Goal: Task Accomplishment & Management: Manage account settings

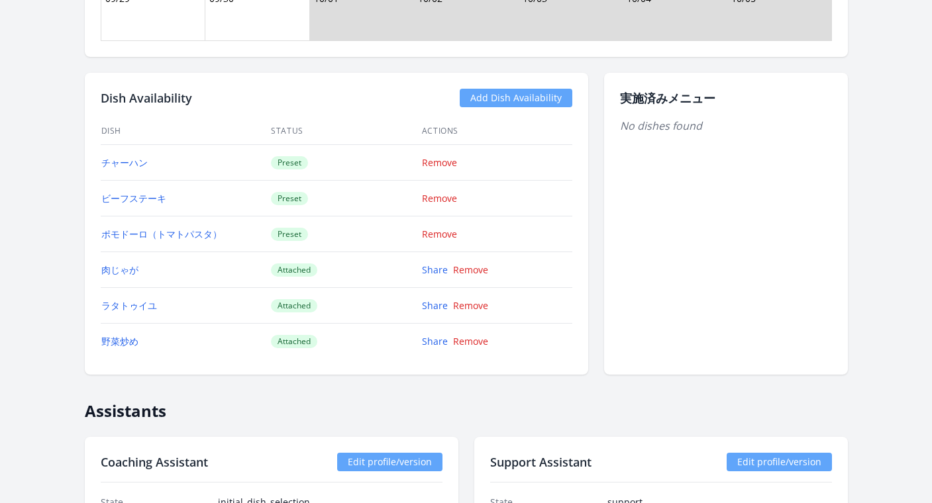
scroll to position [1451, 0]
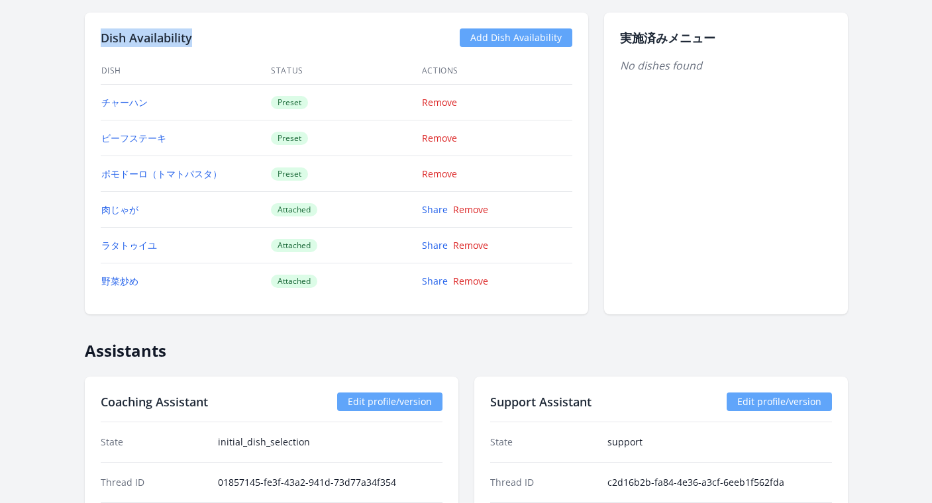
drag, startPoint x: 201, startPoint y: 36, endPoint x: 98, endPoint y: 37, distance: 102.7
click at [98, 37] on div "Dish Availability Add Dish Availability Dish Status Actions チャーハン Preset Remove…" at bounding box center [336, 164] width 503 height 302
copy h2 "Dish Availability"
click at [448, 136] on link "Remove" at bounding box center [439, 138] width 35 height 13
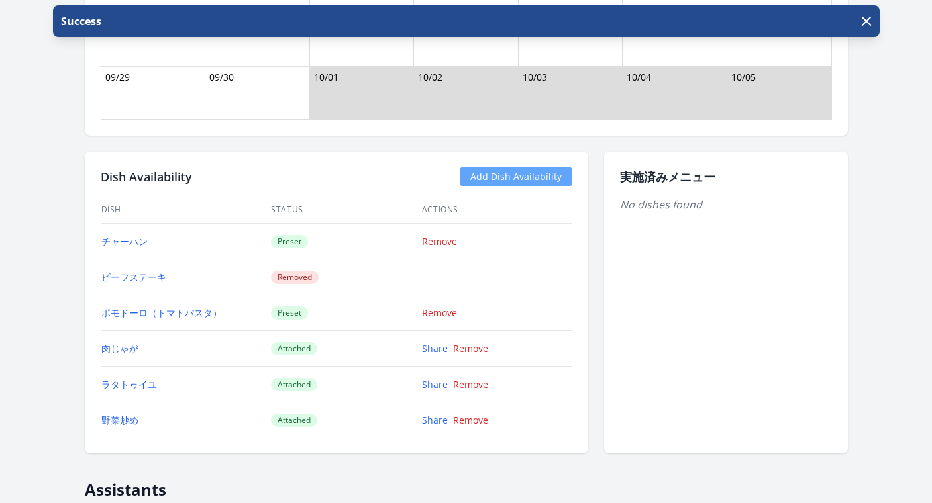
scroll to position [1346, 0]
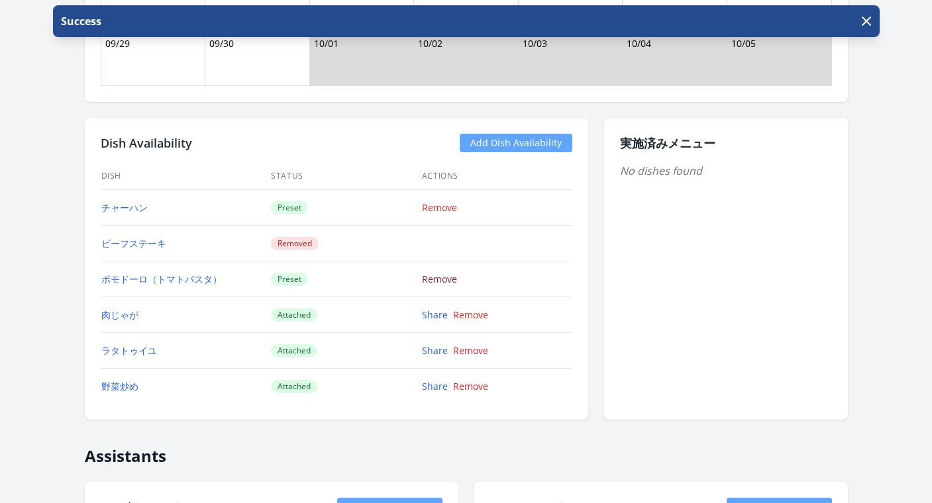
click at [442, 280] on link "Remove" at bounding box center [439, 279] width 35 height 13
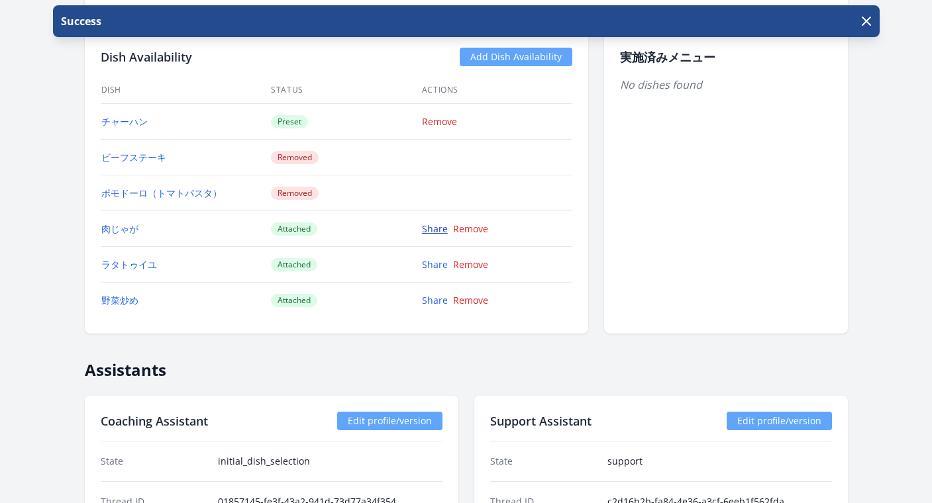
scroll to position [1387, 0]
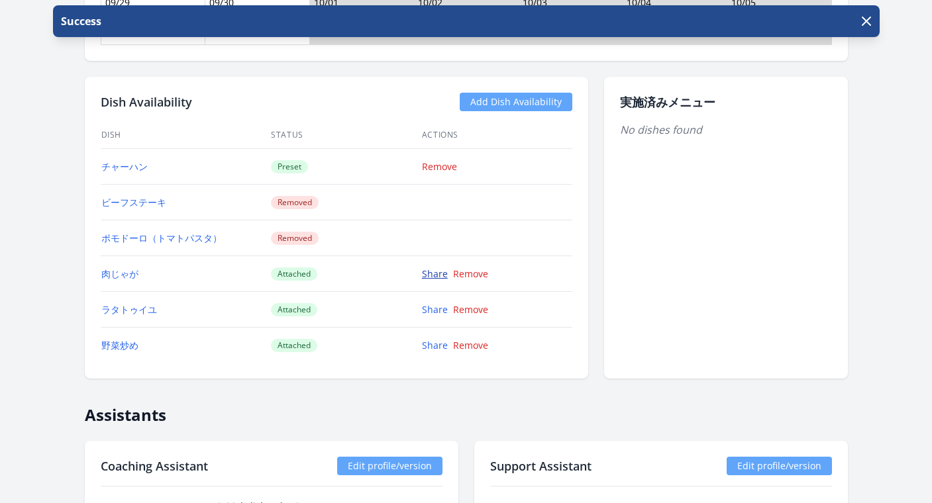
click at [434, 279] on link "Share" at bounding box center [435, 274] width 26 height 13
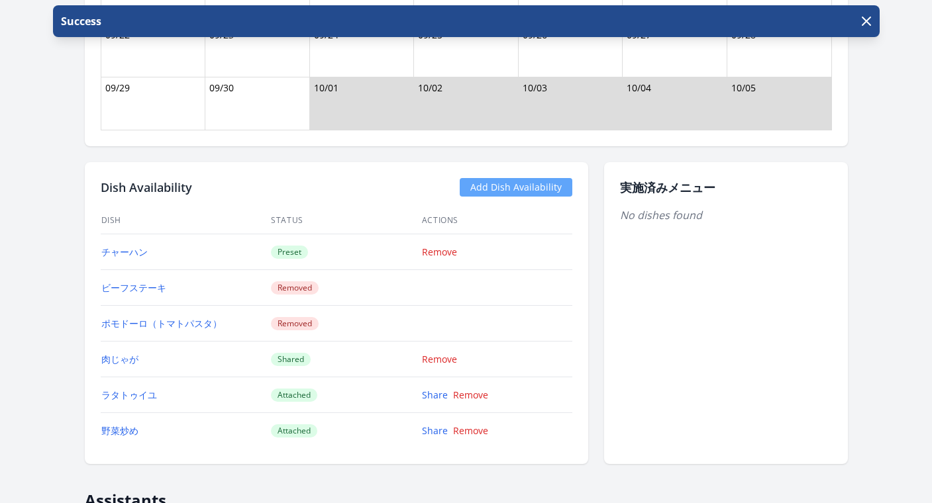
scroll to position [1361, 0]
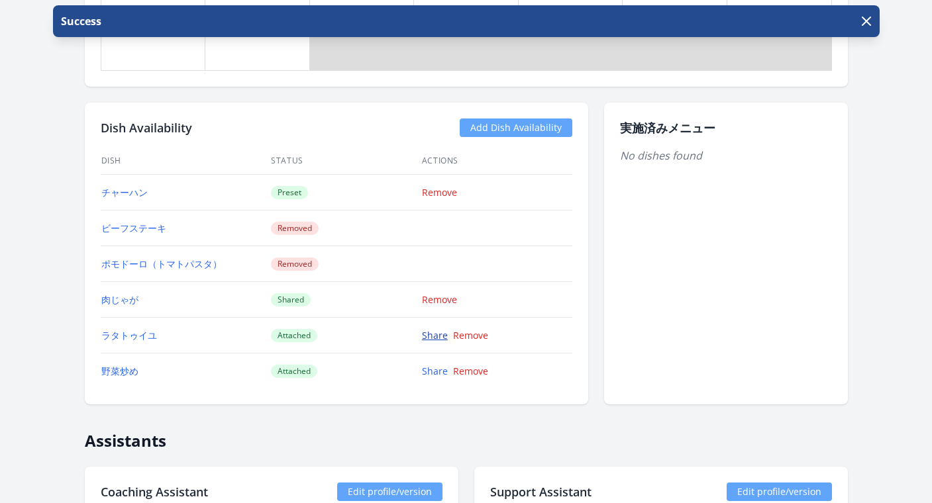
click at [430, 330] on link "Share" at bounding box center [435, 335] width 26 height 13
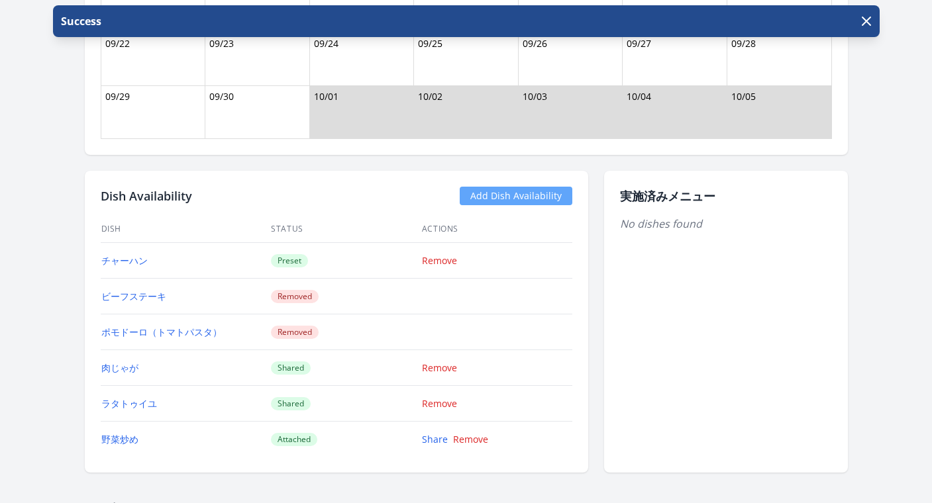
scroll to position [1603, 0]
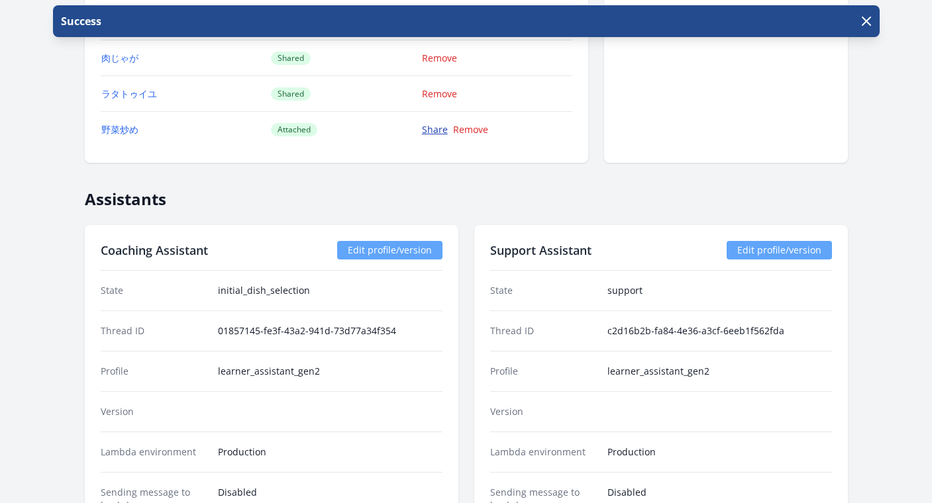
click at [435, 128] on link "Share" at bounding box center [435, 129] width 26 height 13
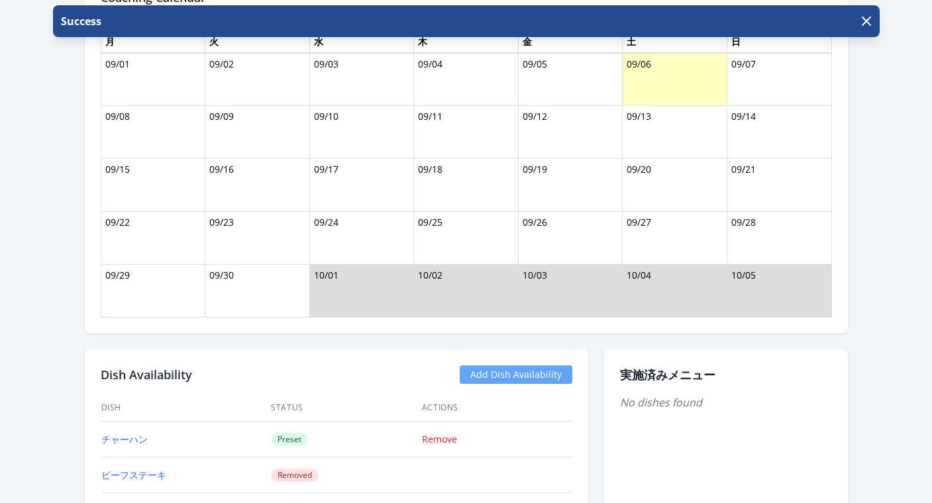
scroll to position [1363, 0]
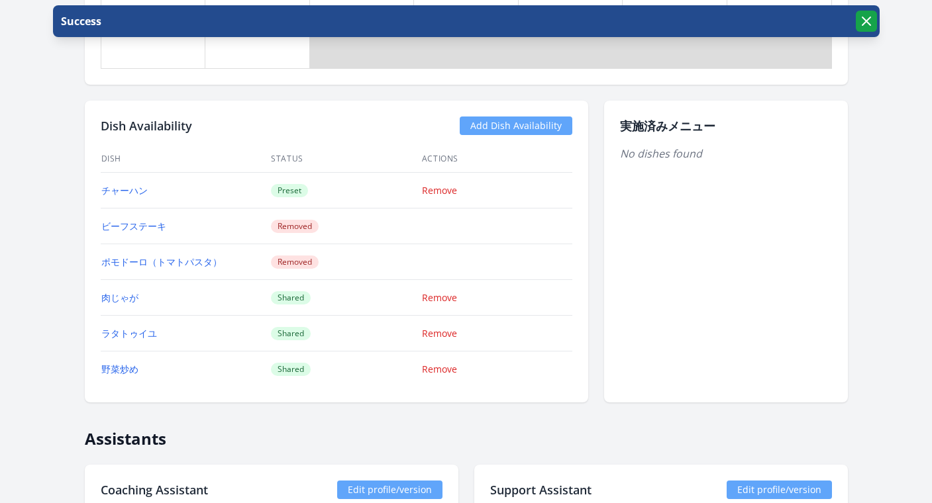
click at [874, 21] on button "button" at bounding box center [866, 21] width 21 height 21
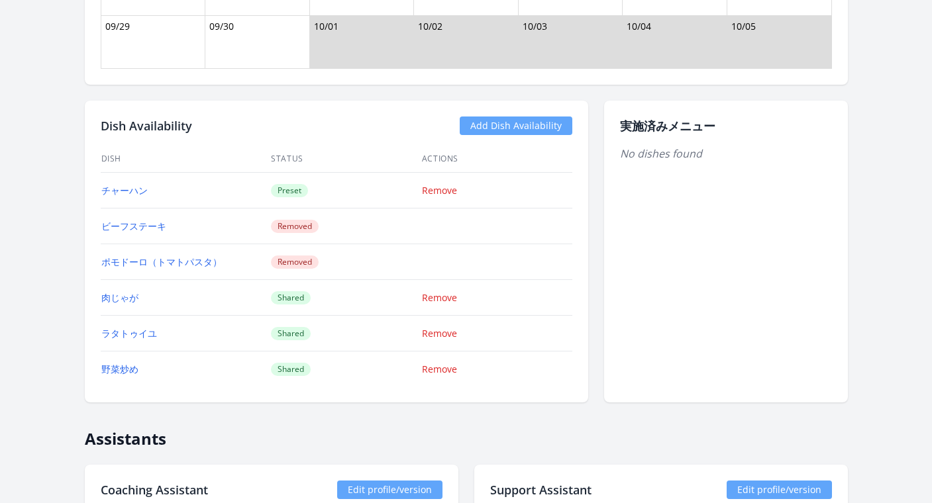
click at [533, 127] on link "Add Dish Availability" at bounding box center [516, 126] width 113 height 19
click at [489, 127] on link "Add Dish Availability" at bounding box center [516, 126] width 113 height 19
click at [503, 127] on link "Add Dish Availability" at bounding box center [516, 126] width 113 height 19
click at [509, 125] on link "Add Dish Availability" at bounding box center [516, 126] width 113 height 19
click at [495, 121] on link "Add Dish Availability" at bounding box center [516, 126] width 113 height 19
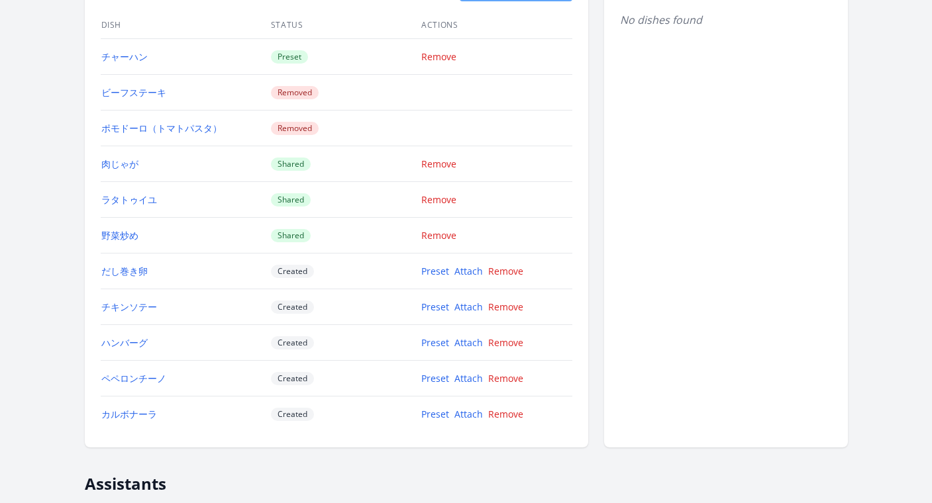
scroll to position [1498, 0]
click at [462, 274] on link "Attach" at bounding box center [468, 270] width 28 height 13
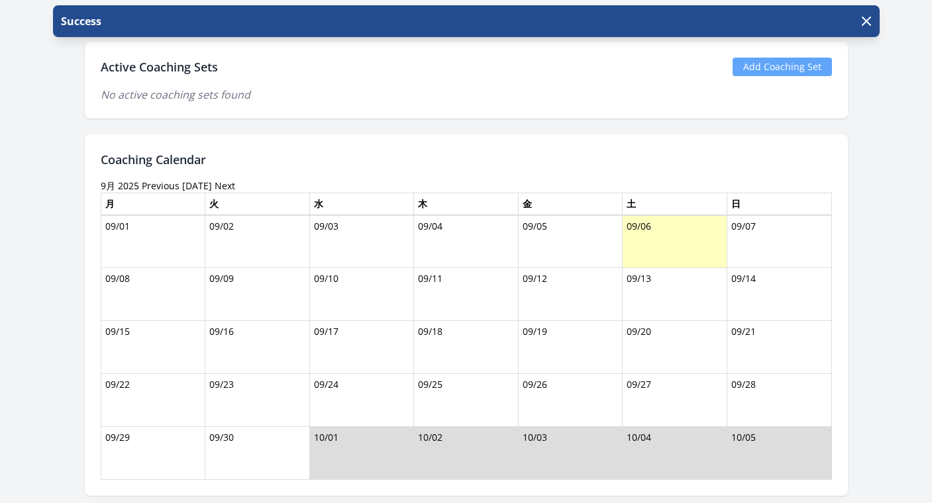
scroll to position [1373, 0]
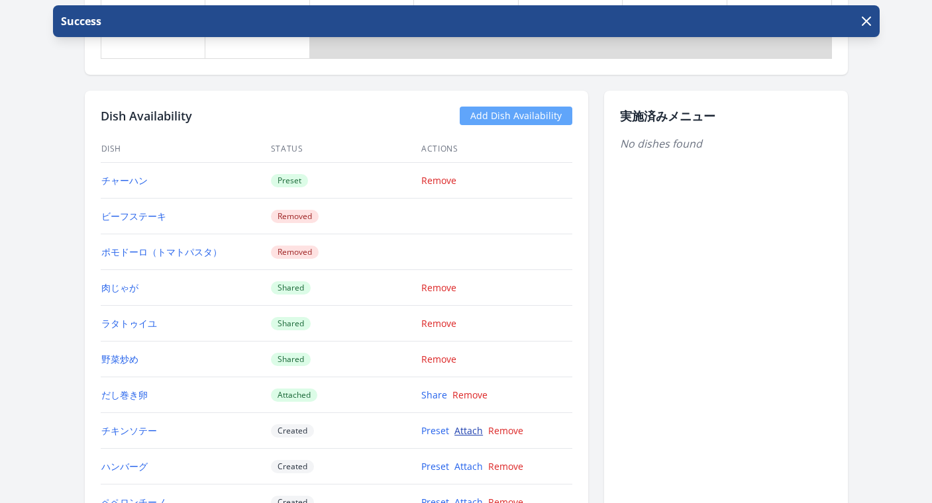
click at [462, 429] on link "Attach" at bounding box center [468, 431] width 28 height 13
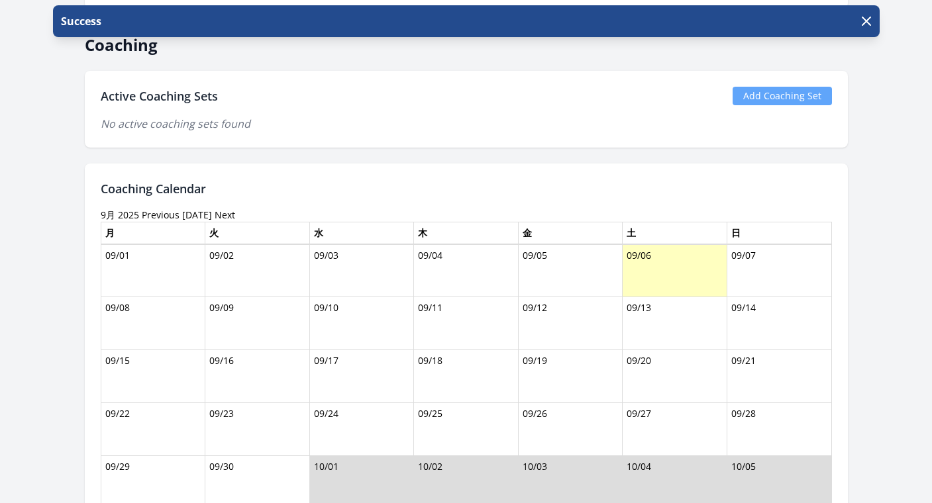
scroll to position [1365, 0]
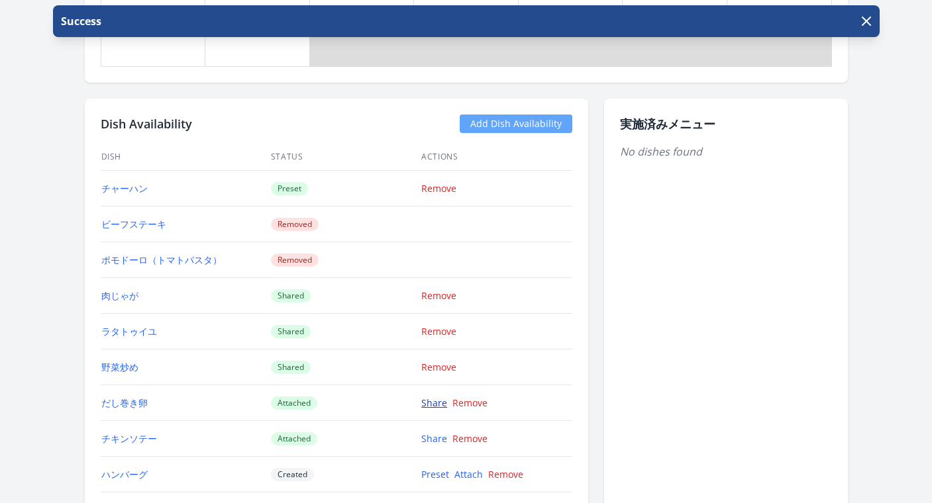
click at [425, 405] on link "Share" at bounding box center [434, 403] width 26 height 13
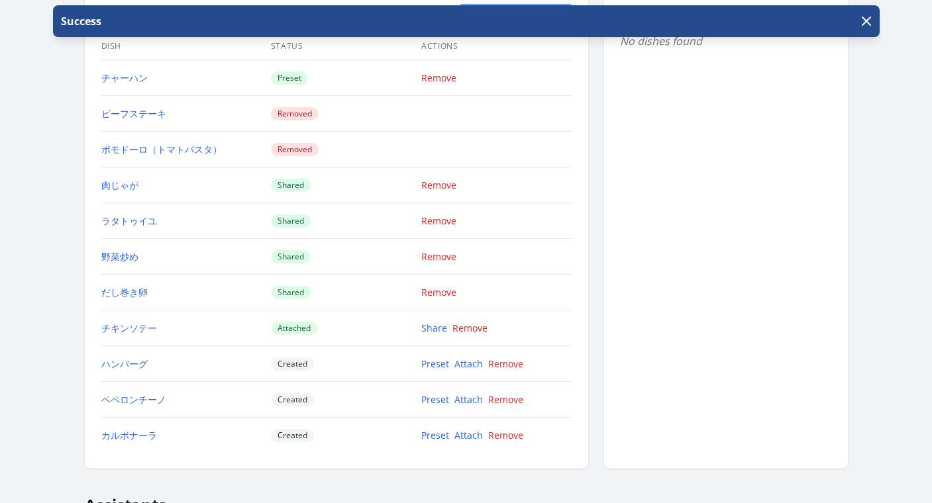
scroll to position [1495, 0]
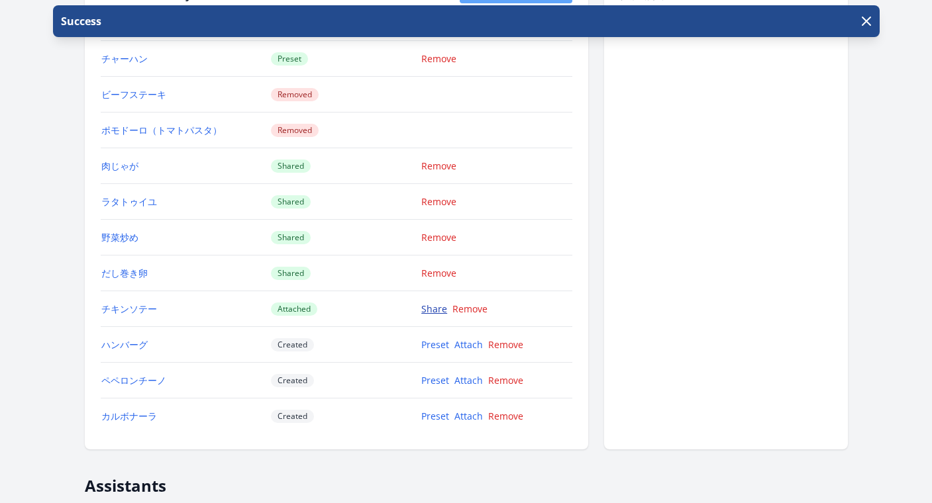
click at [433, 311] on link "Share" at bounding box center [434, 309] width 26 height 13
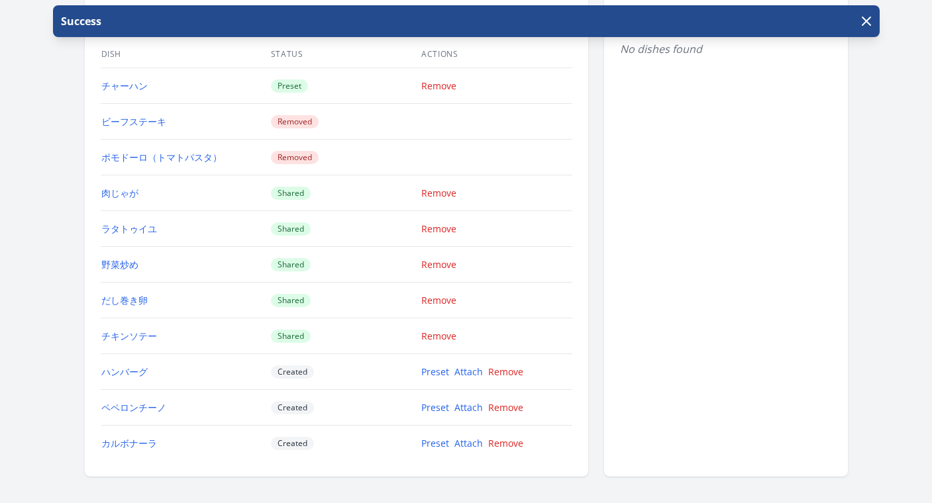
scroll to position [1563, 0]
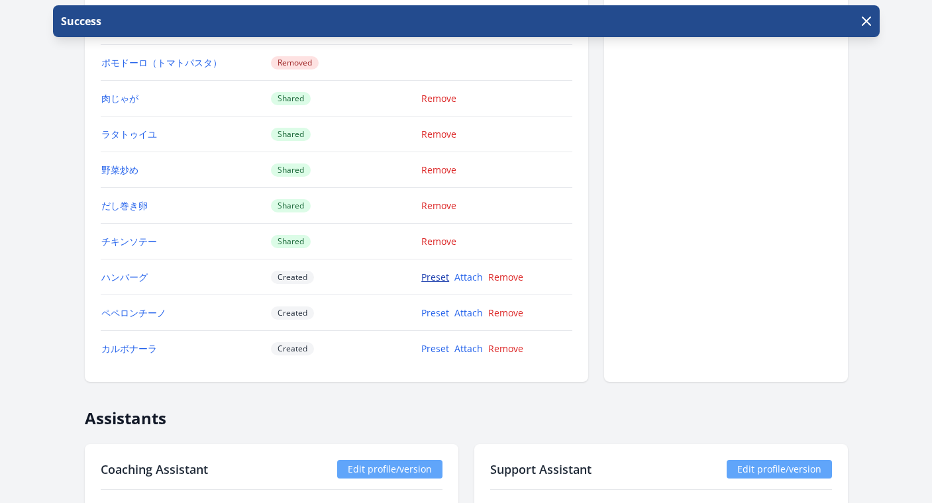
click at [433, 276] on link "Preset" at bounding box center [435, 277] width 28 height 13
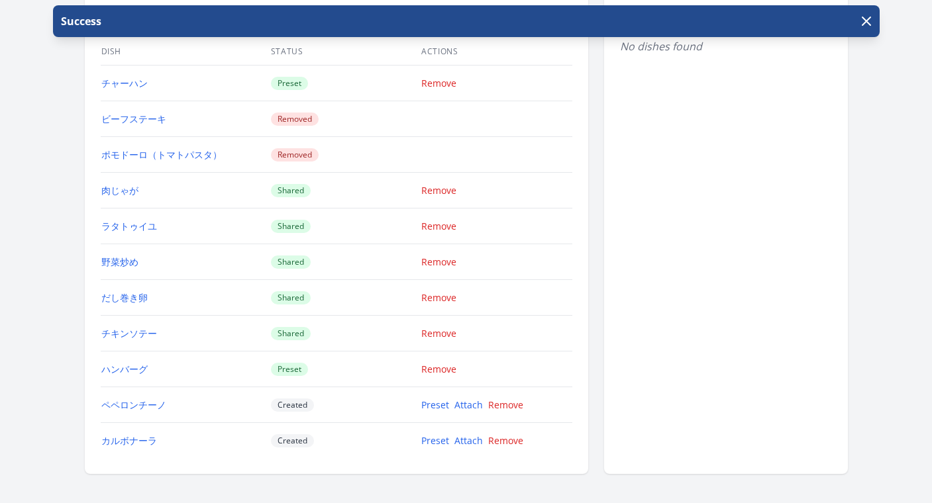
scroll to position [1600, 0]
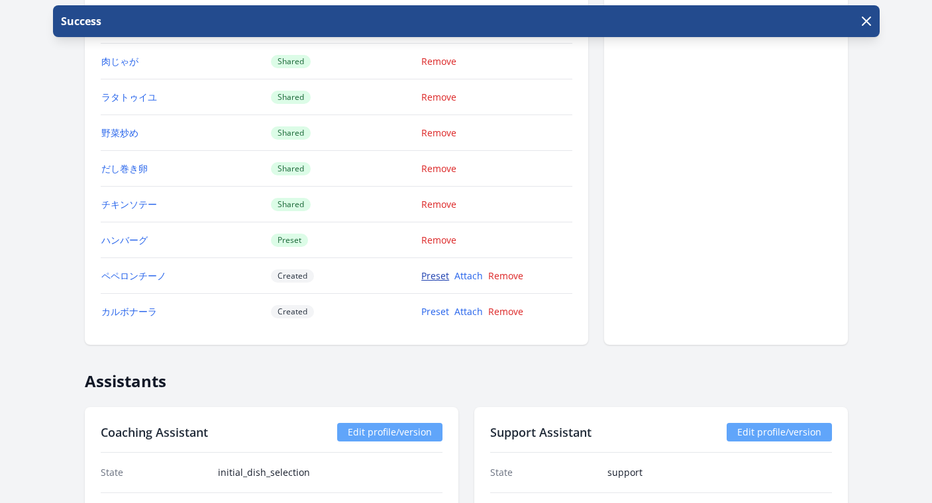
click at [440, 273] on link "Preset" at bounding box center [435, 276] width 28 height 13
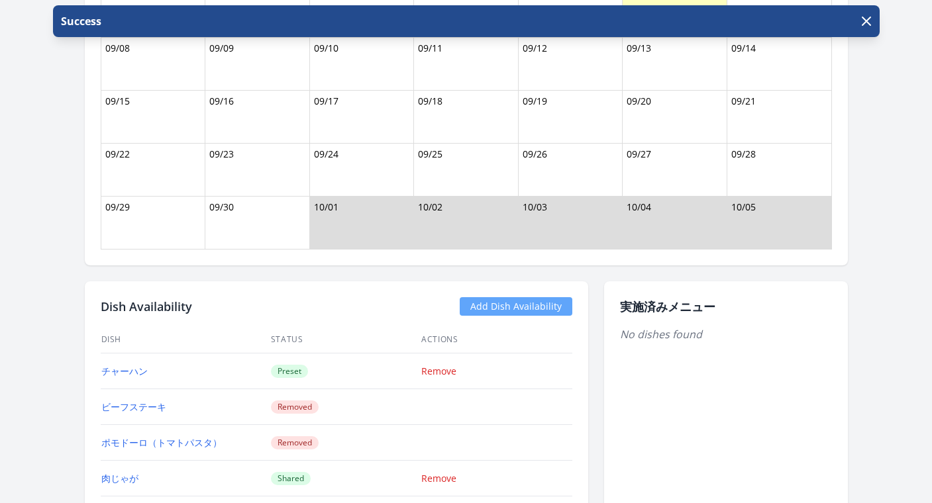
scroll to position [1486, 0]
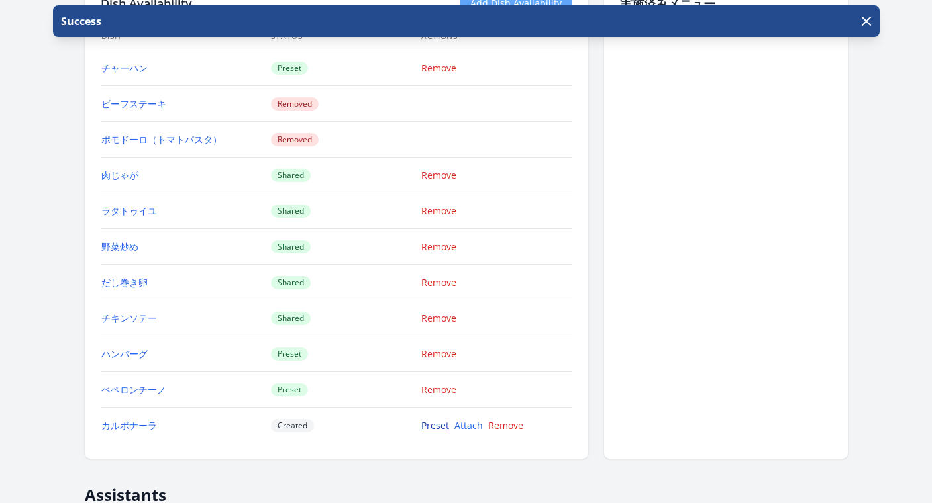
click at [444, 427] on link "Preset" at bounding box center [435, 425] width 28 height 13
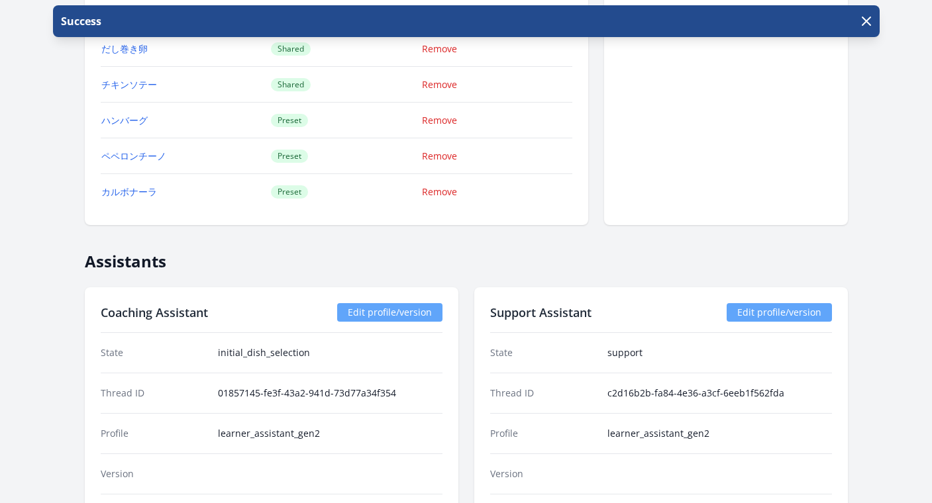
scroll to position [1717, 0]
